Goal: Navigation & Orientation: Find specific page/section

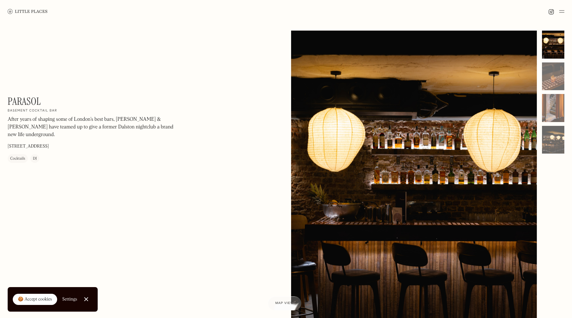
click at [36, 11] on img at bounding box center [28, 11] width 40 height 5
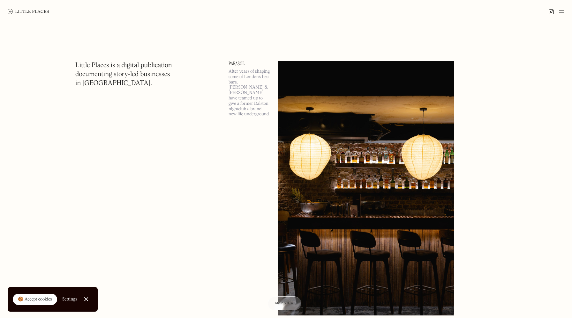
click at [562, 10] on img at bounding box center [561, 12] width 5 height 8
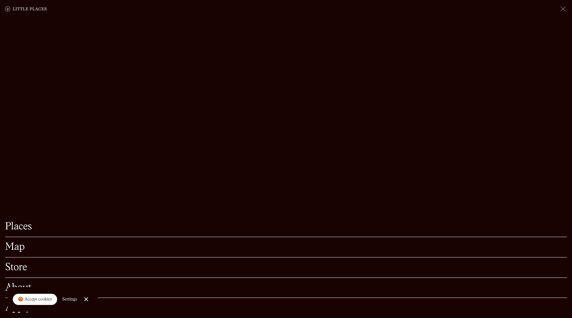
click at [27, 230] on link "Places" at bounding box center [286, 227] width 562 height 10
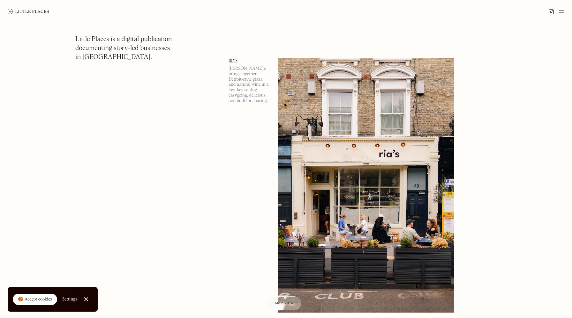
scroll to position [1583, 0]
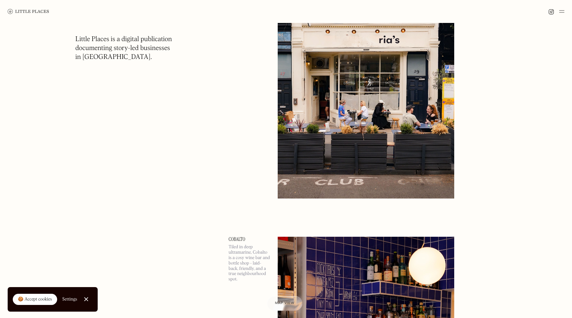
click at [287, 302] on div "Map view" at bounding box center [284, 304] width 19 height 7
